Goal: Find specific page/section: Find specific page/section

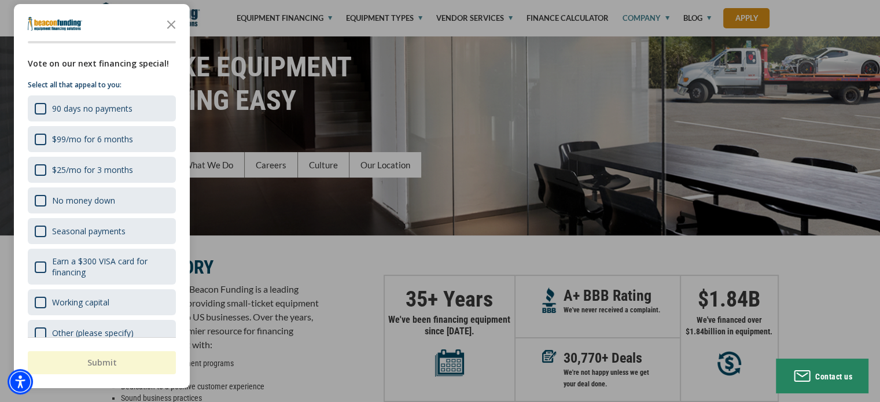
scroll to position [90, 0]
click at [174, 30] on icon "Close the survey" at bounding box center [171, 23] width 23 height 23
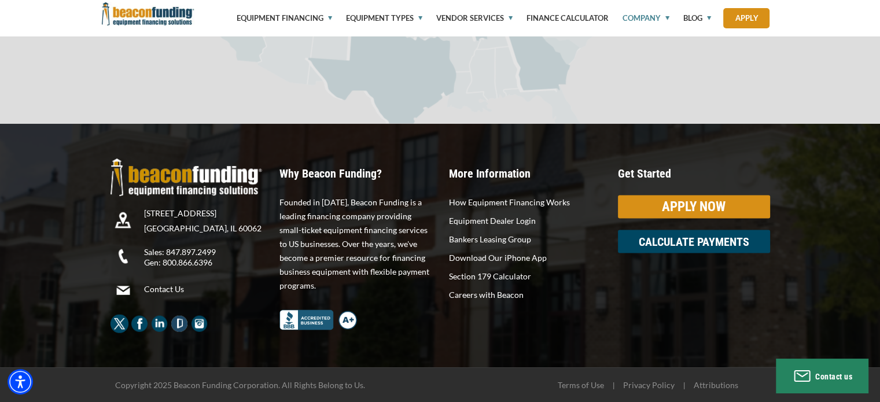
scroll to position [2169, 0]
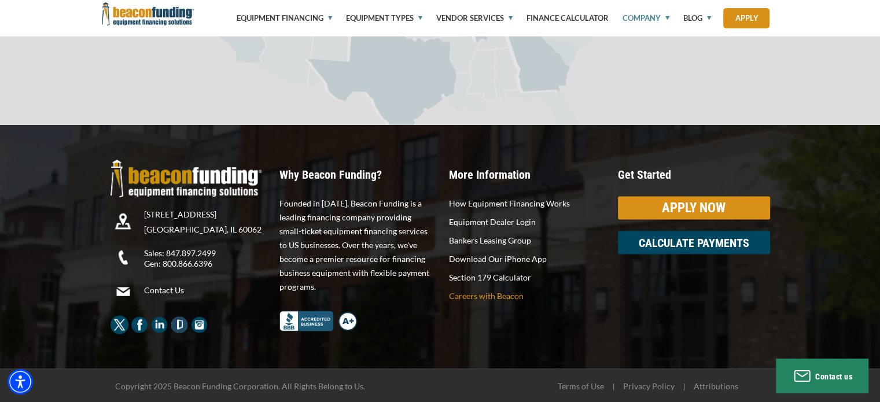
click at [483, 302] on p "Careers with Beacon" at bounding box center [525, 296] width 152 height 14
click at [507, 290] on p "Careers with Beacon" at bounding box center [525, 296] width 152 height 14
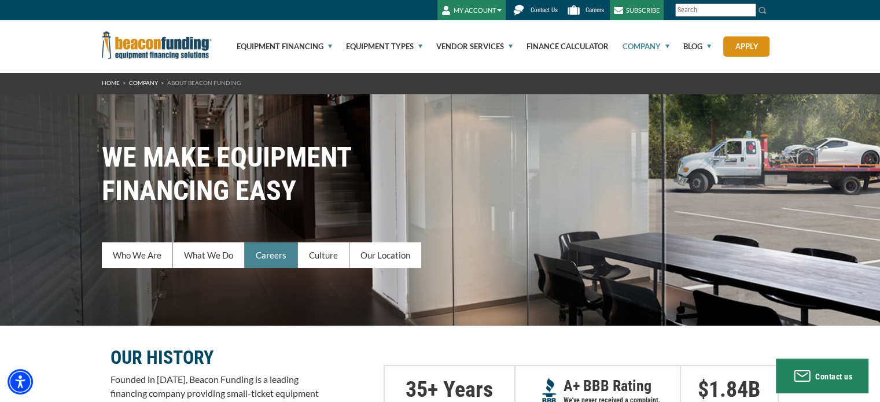
click at [267, 253] on link "Careers" at bounding box center [271, 255] width 53 height 25
click at [748, 46] on link "Apply" at bounding box center [747, 46] width 46 height 20
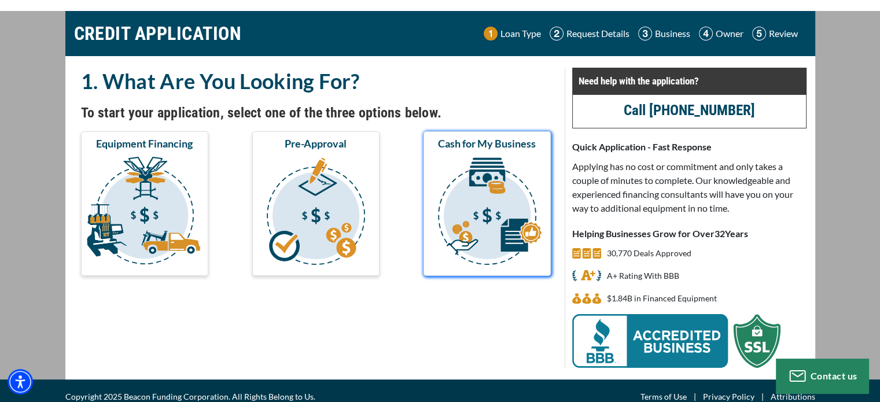
scroll to position [41, 0]
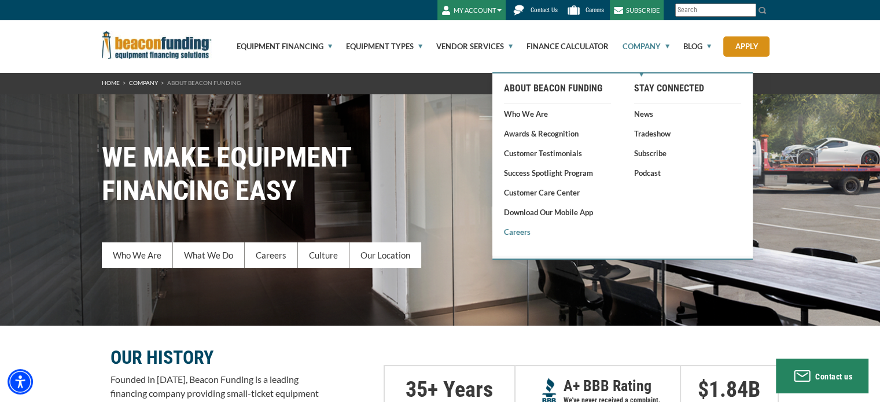
click at [524, 234] on link "Careers" at bounding box center [557, 232] width 107 height 12
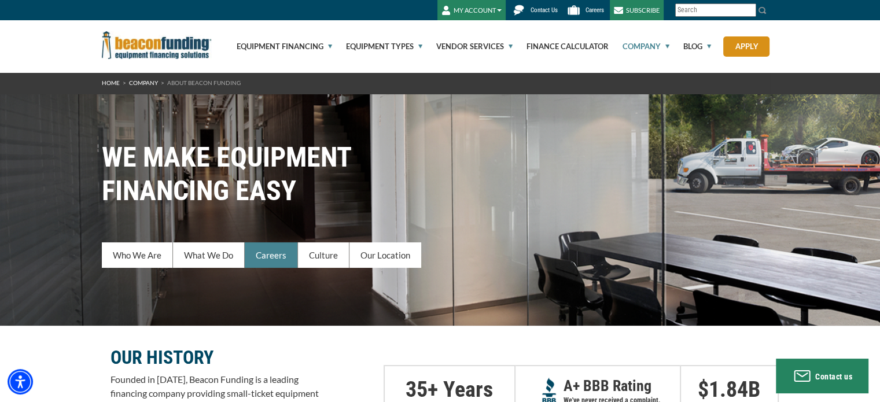
click at [271, 257] on link "Careers" at bounding box center [271, 255] width 53 height 25
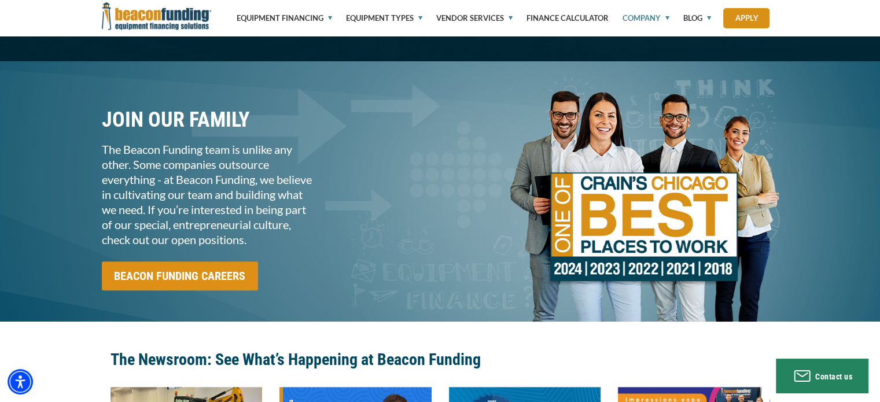
scroll to position [1051, 0]
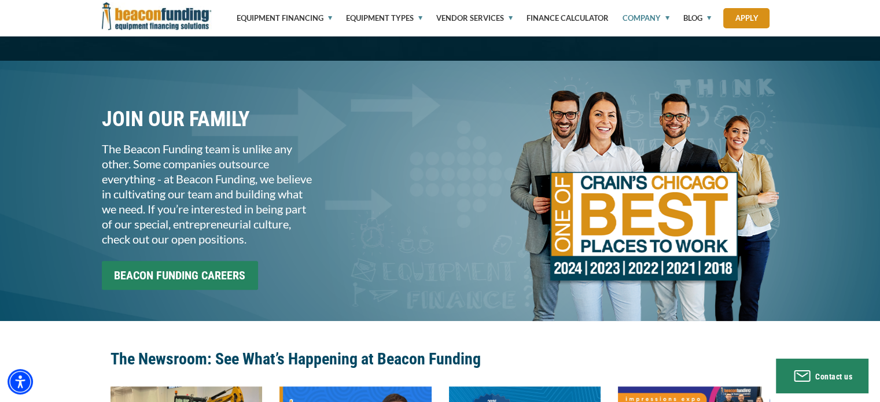
click at [192, 290] on input "BEACON FUNDING CAREERS" at bounding box center [180, 275] width 156 height 29
